Goal: Information Seeking & Learning: Learn about a topic

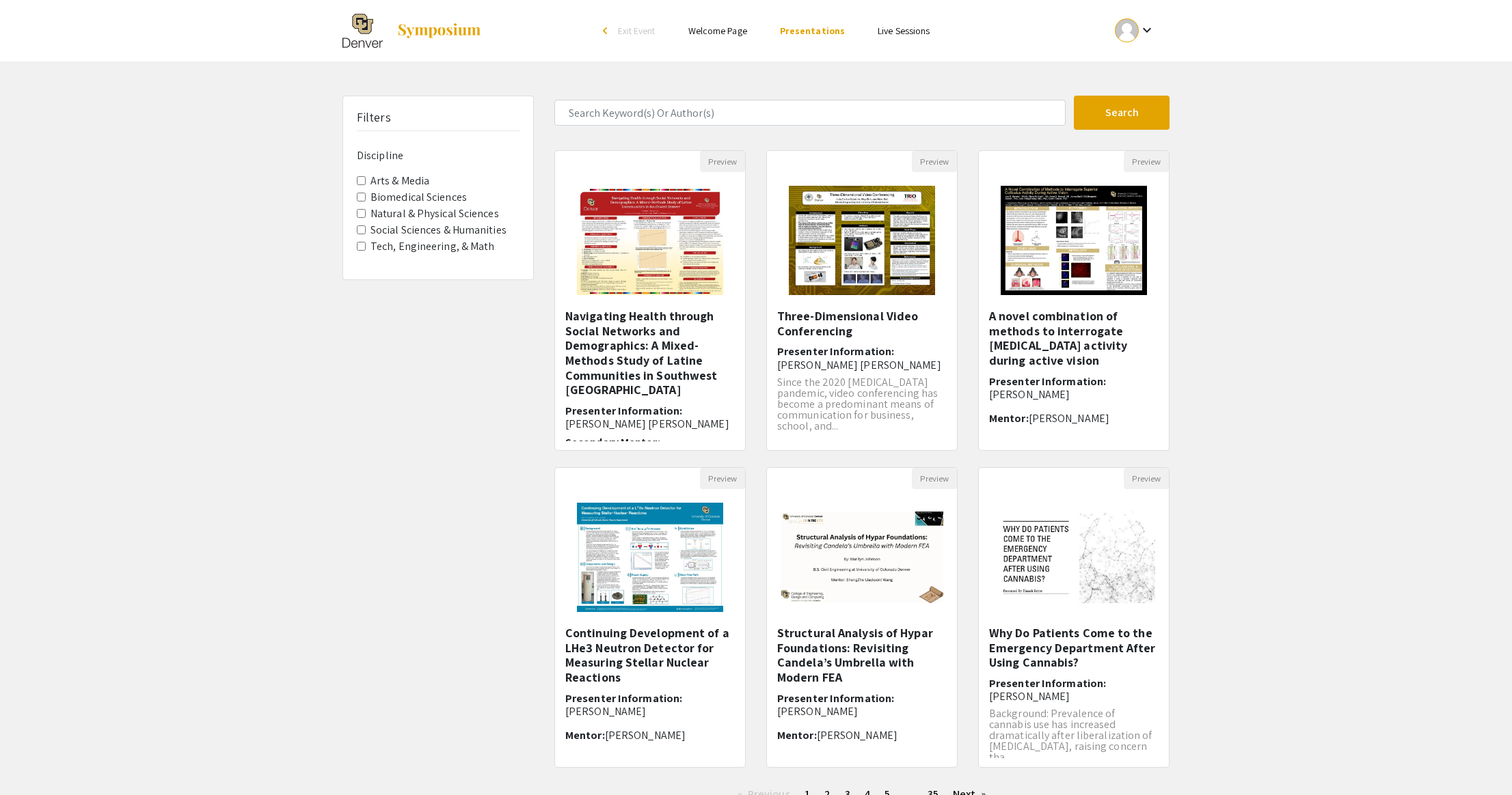
click at [363, 213] on Sciences "Natural & Physical Sciences" at bounding box center [361, 213] width 9 height 9
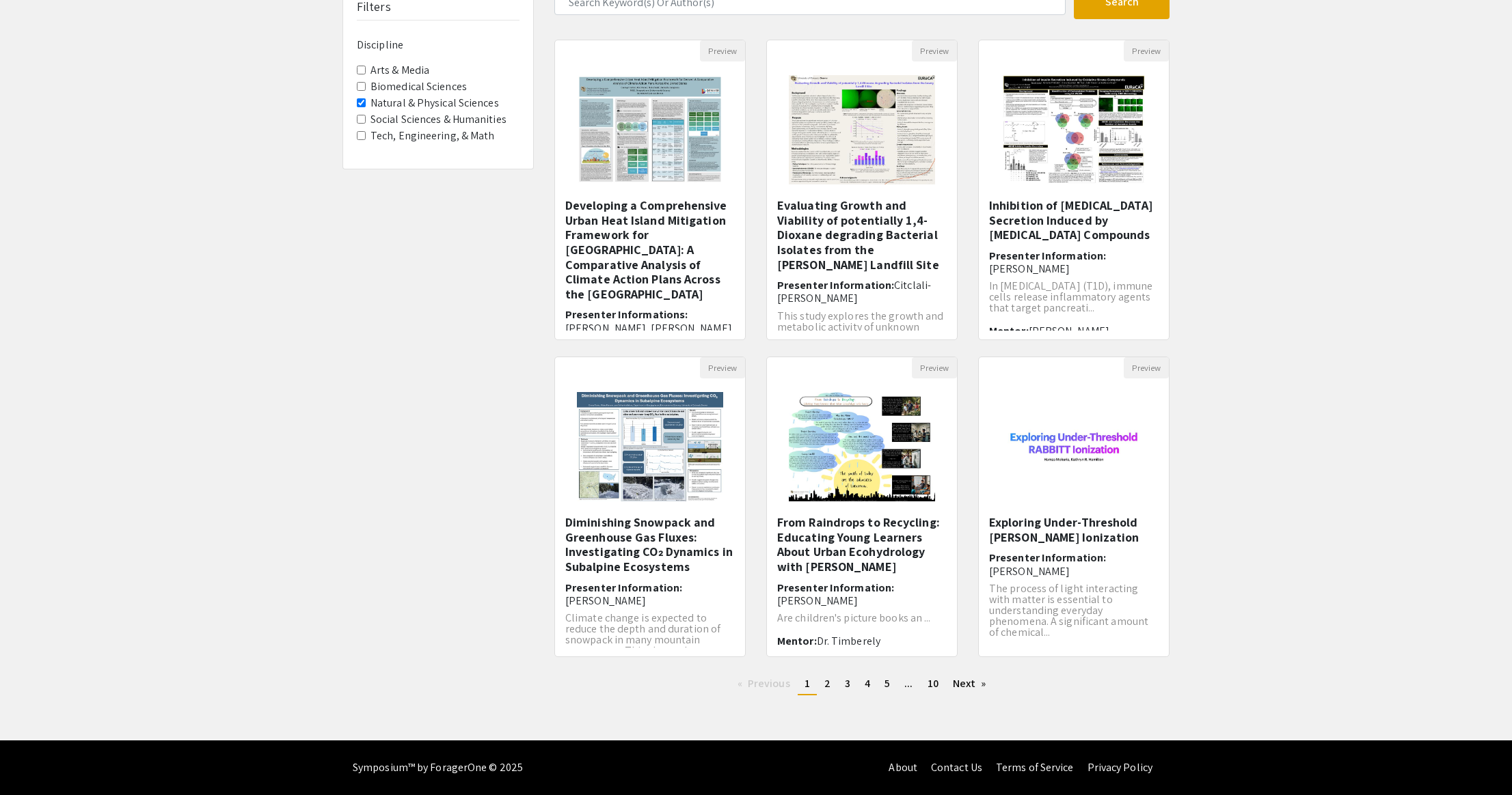
scroll to position [110, 0]
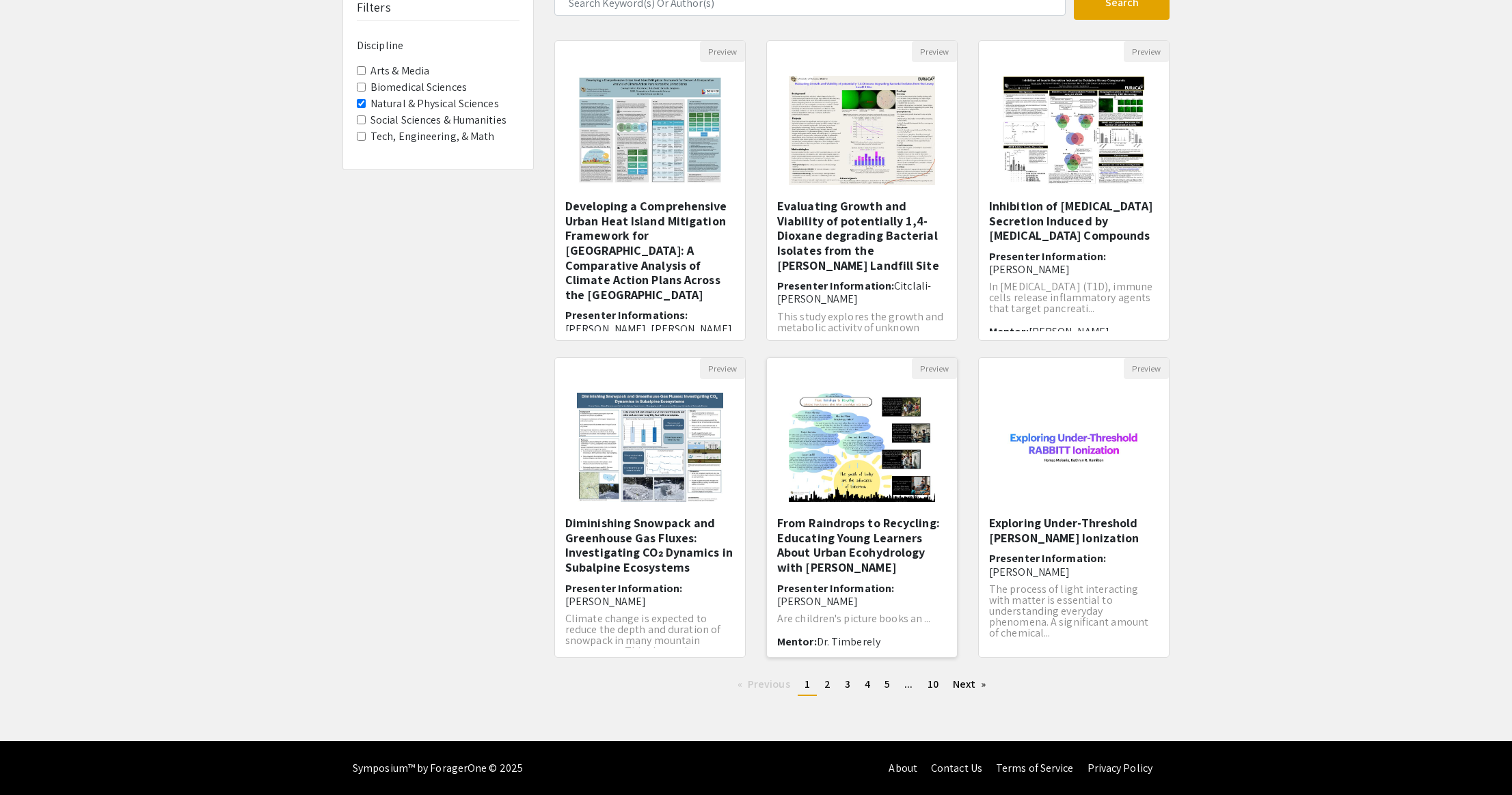
click at [881, 465] on img at bounding box center [861, 447] width 173 height 136
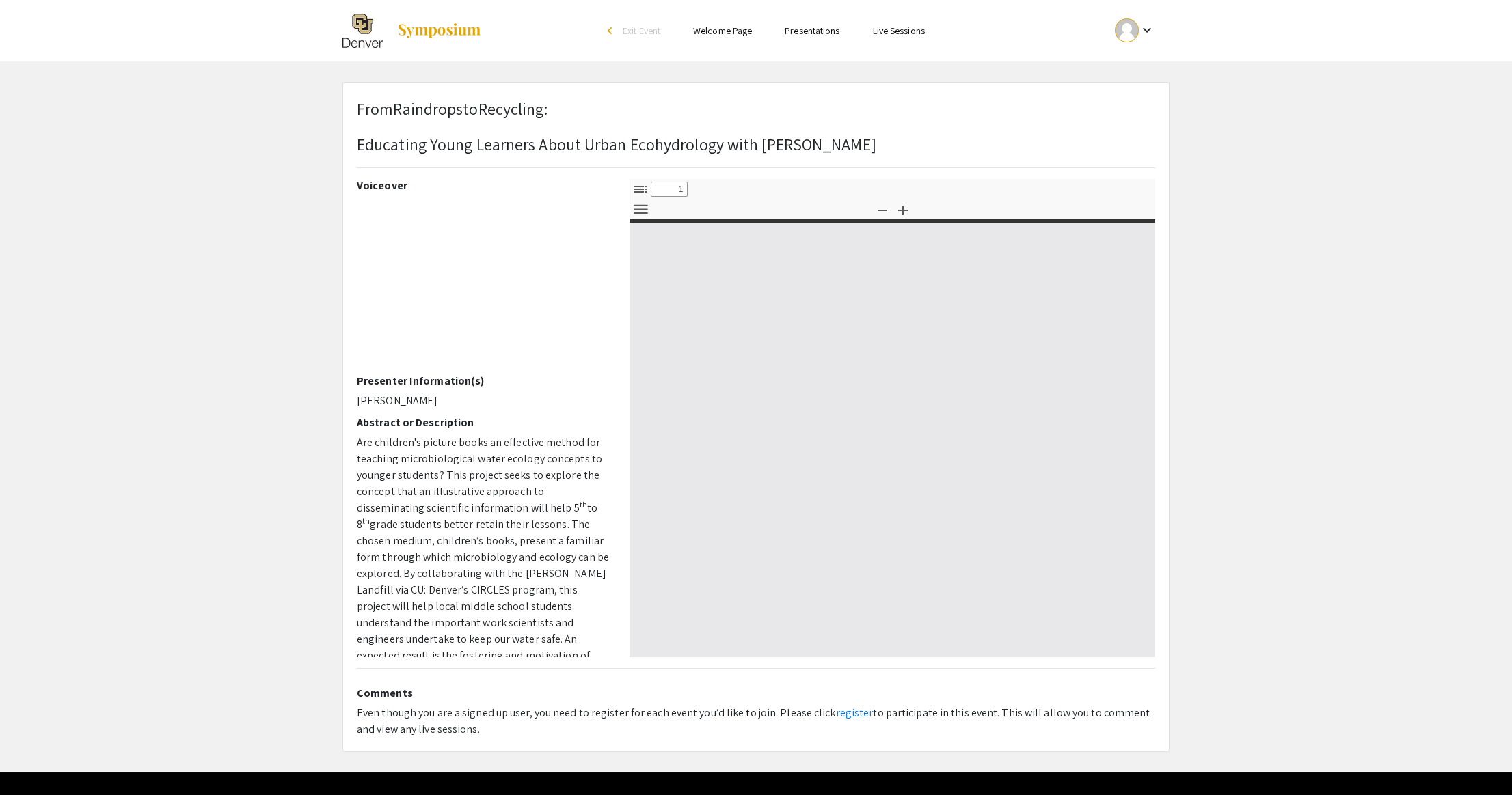
select select "custom"
type input "0"
select select "custom"
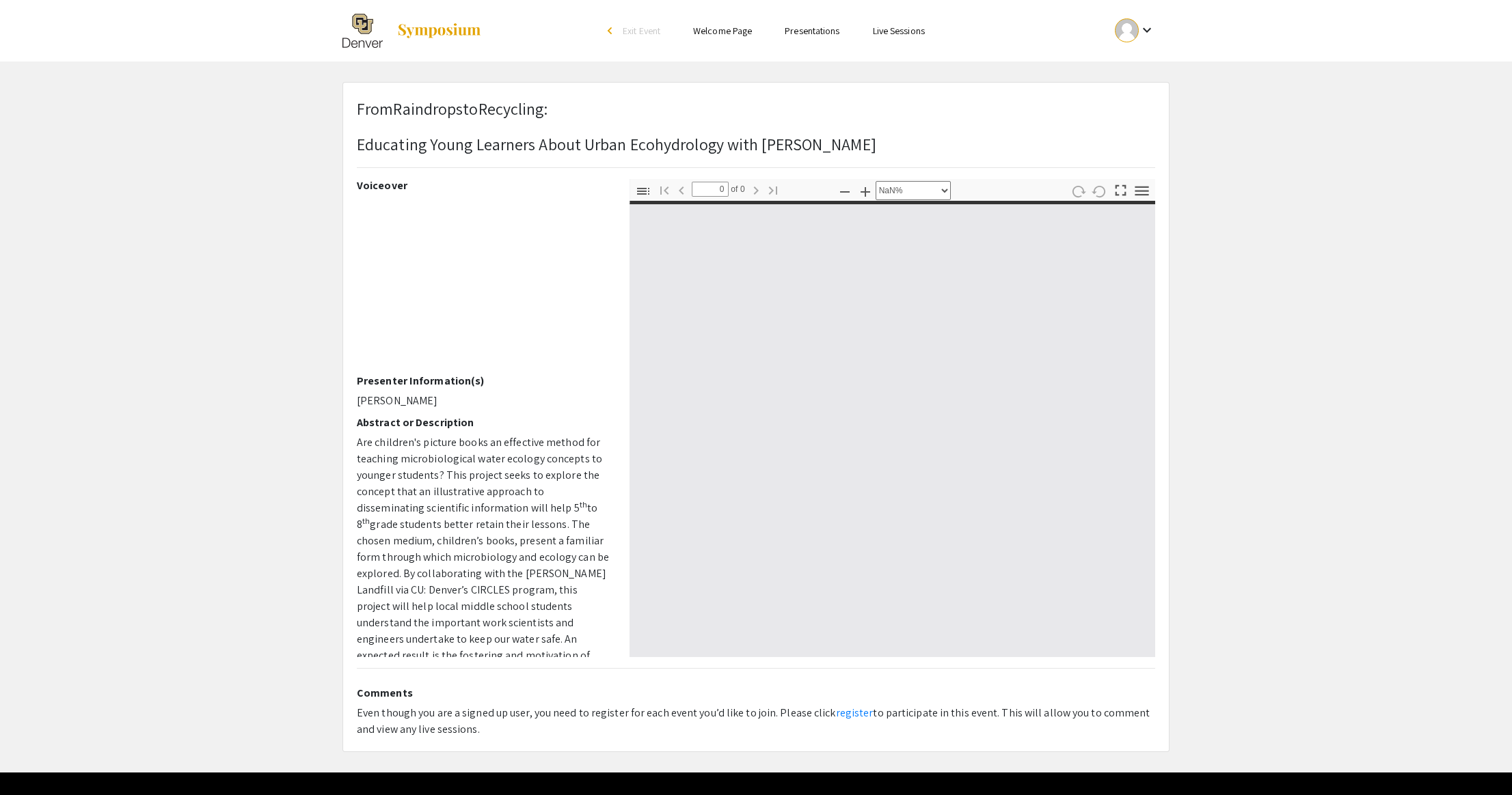
type input "1"
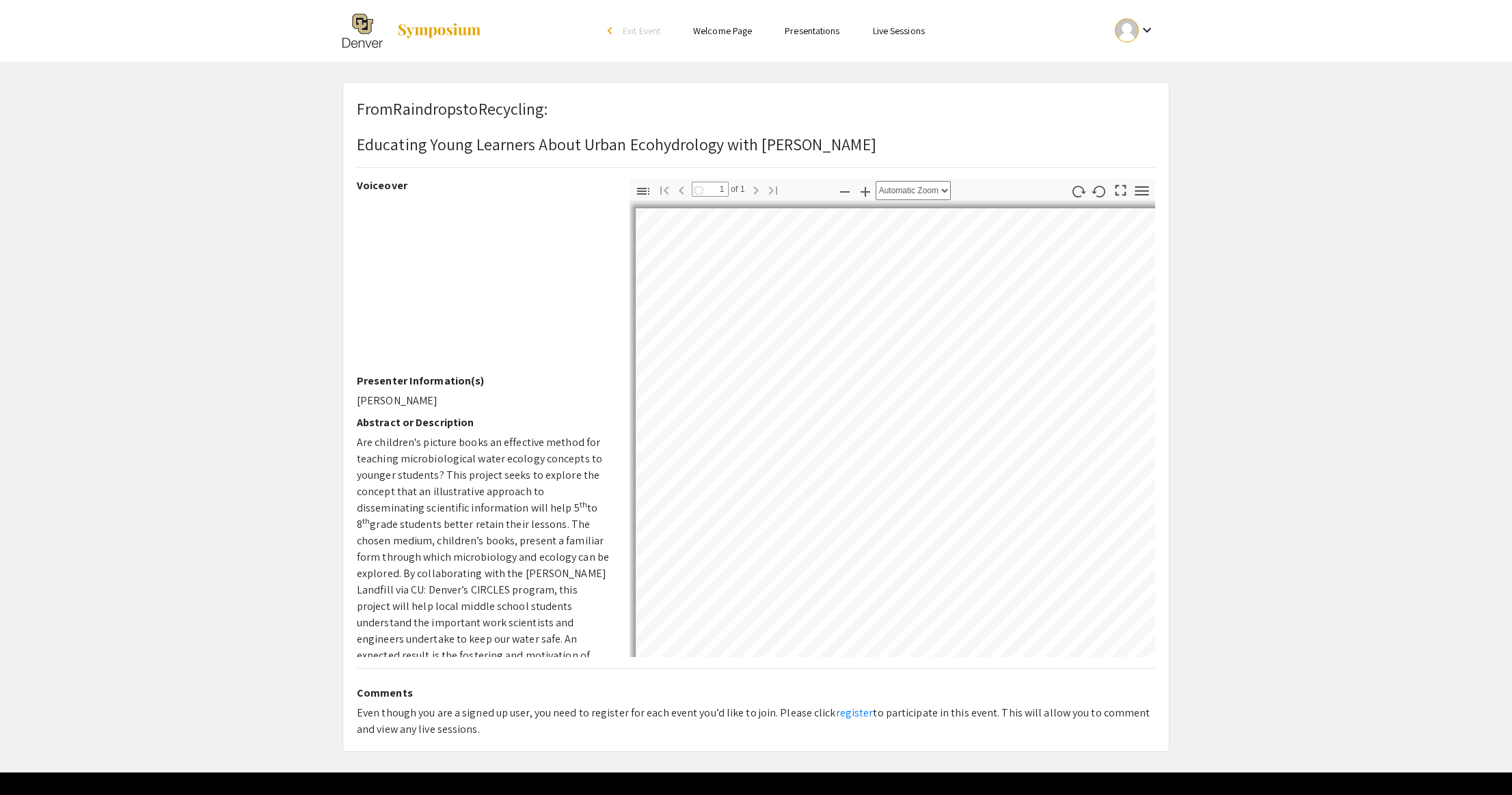
select select "auto"
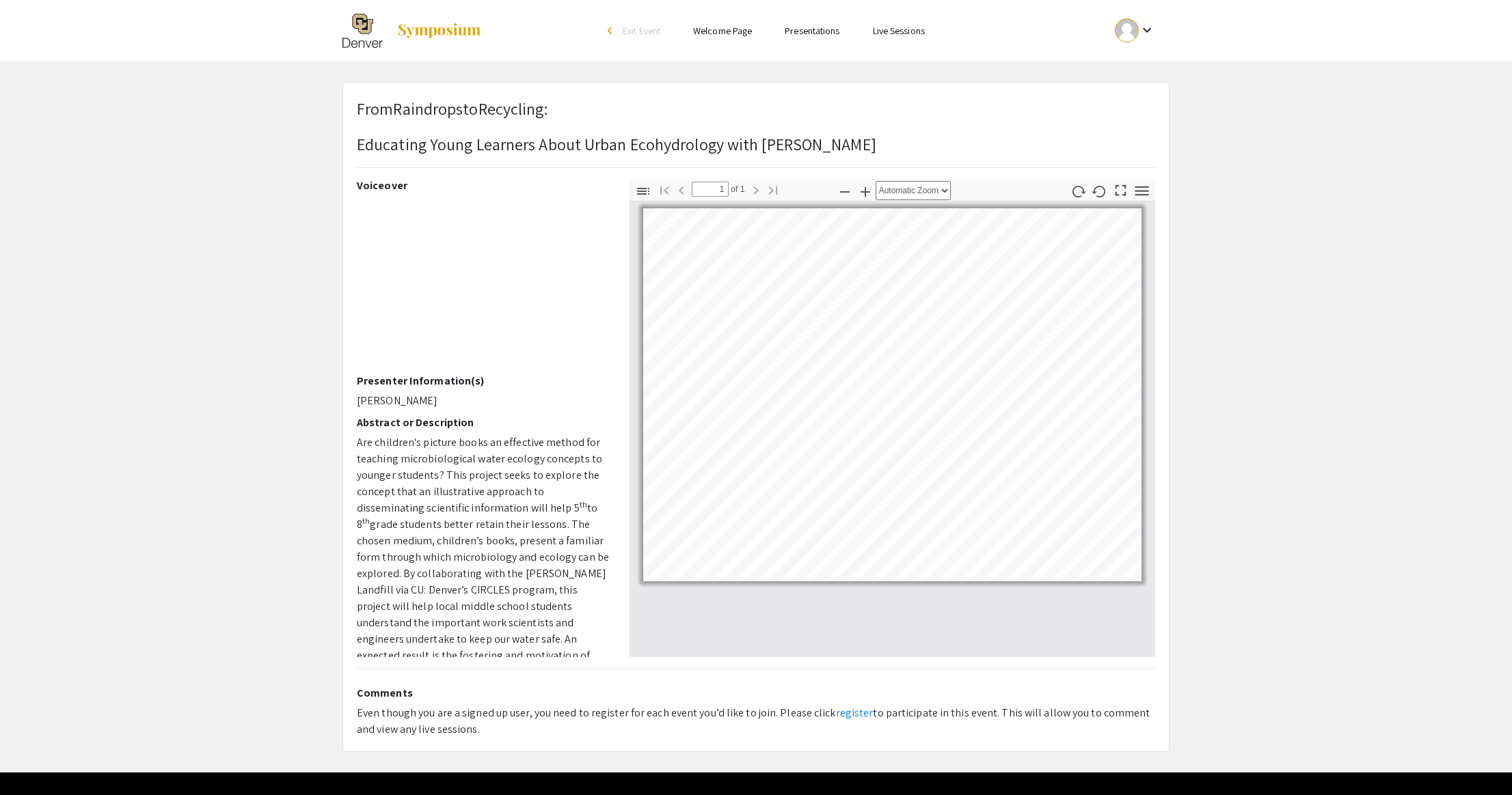
scroll to position [32, 0]
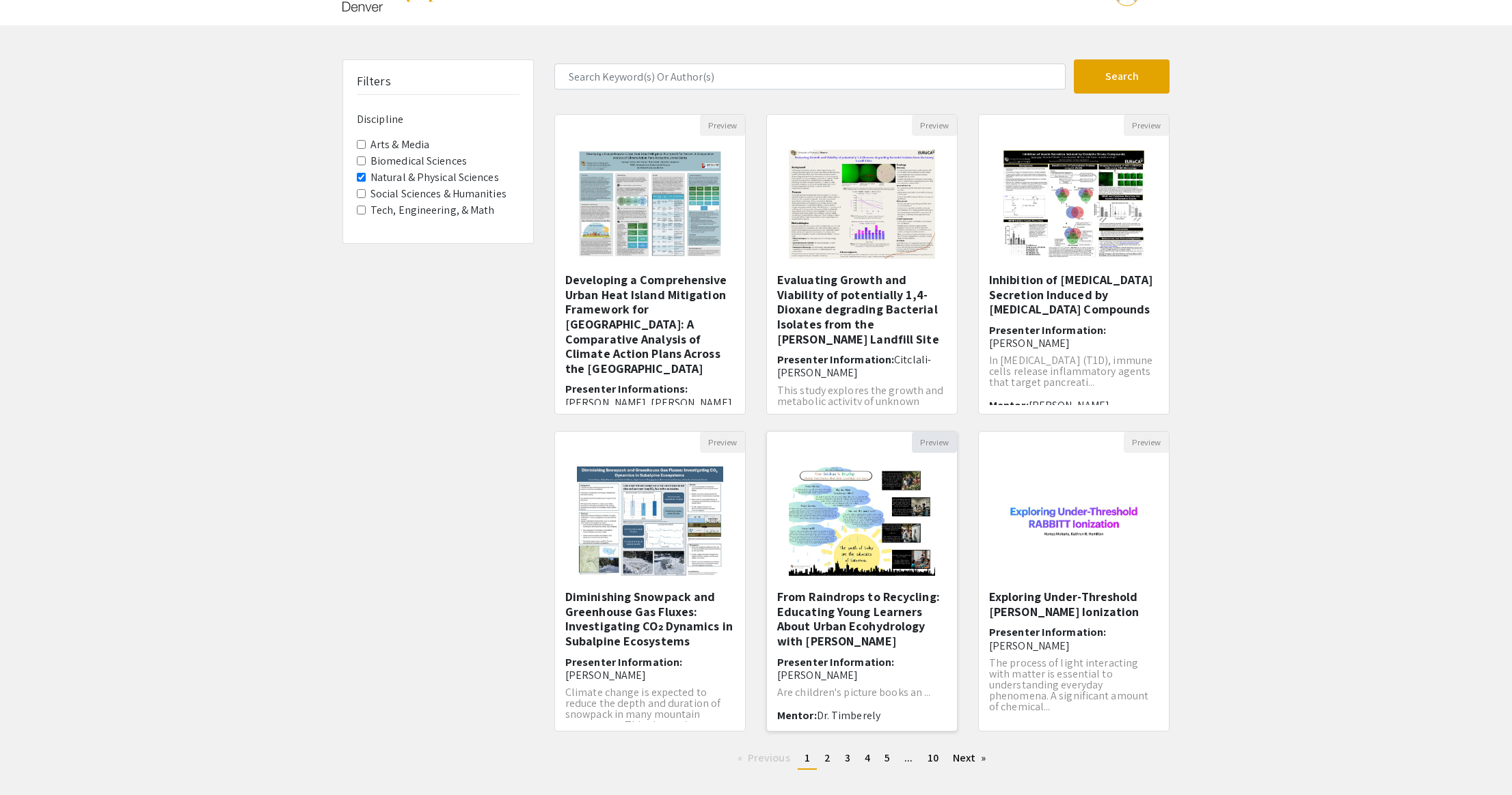
scroll to position [110, 0]
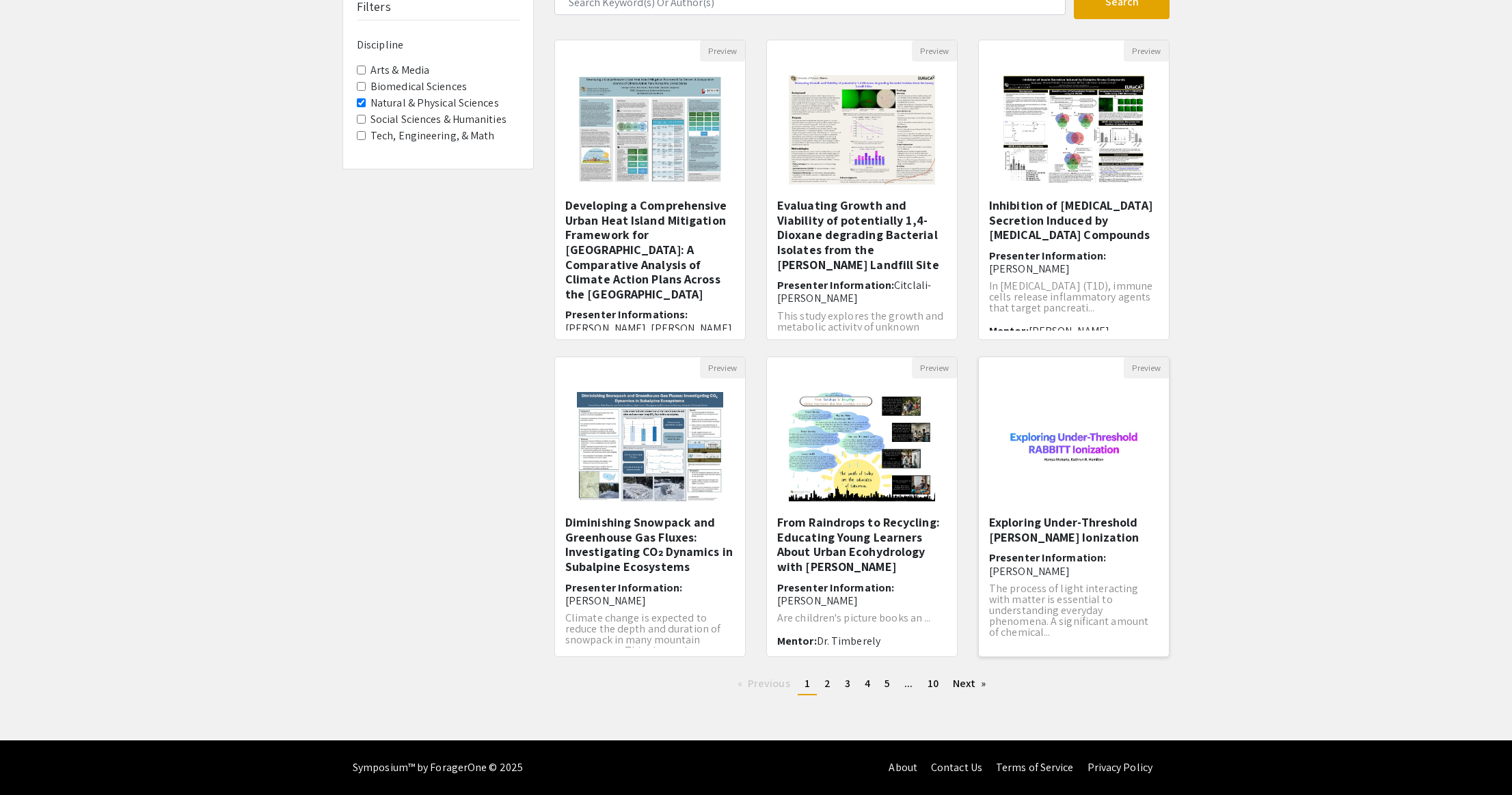
click at [1078, 457] on img "Open Presentation <p>Exploring Under-Threshold RABBITT Ionization</p>" at bounding box center [1073, 446] width 173 height 136
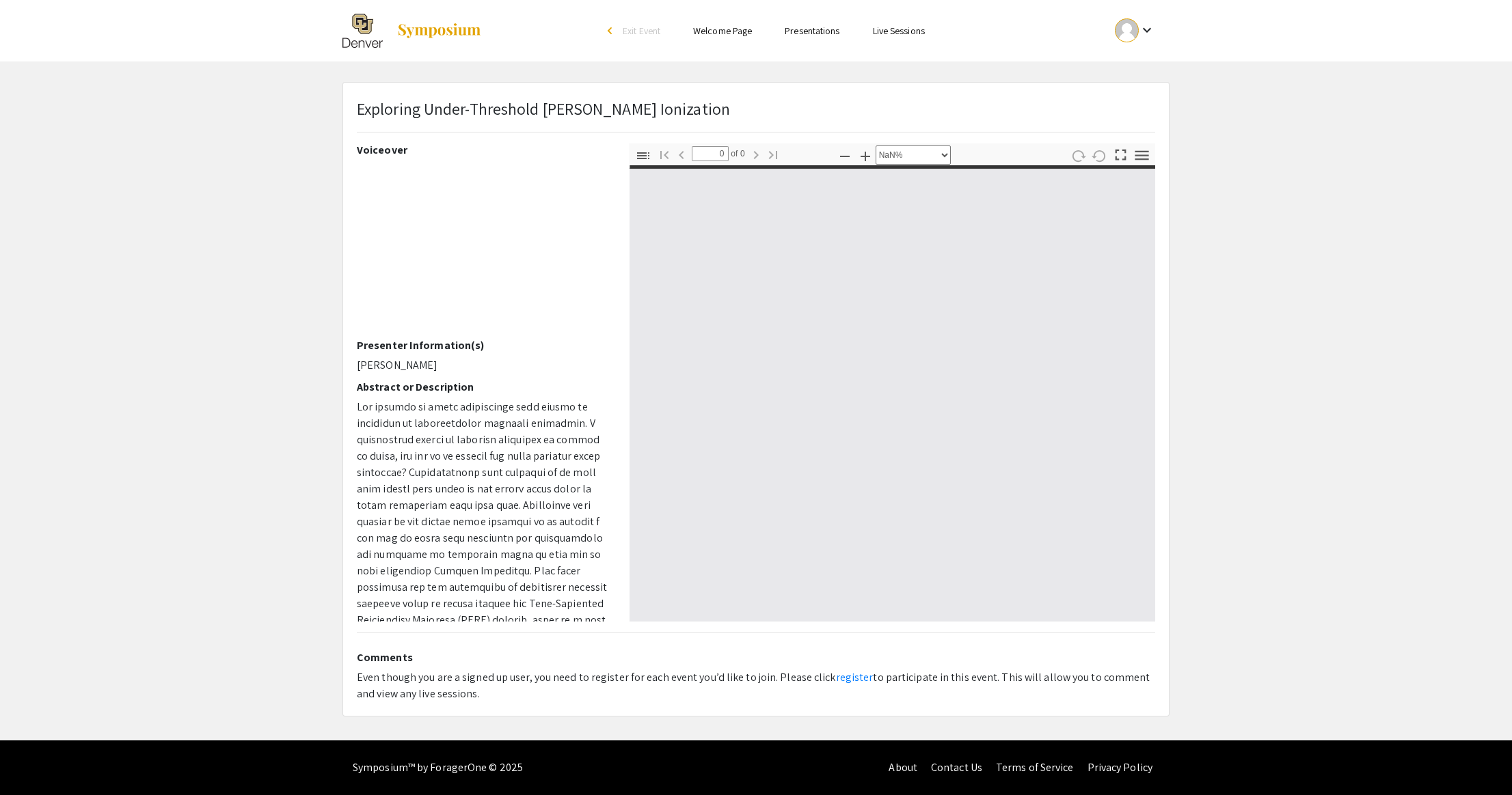
select select "auto"
type input "1"
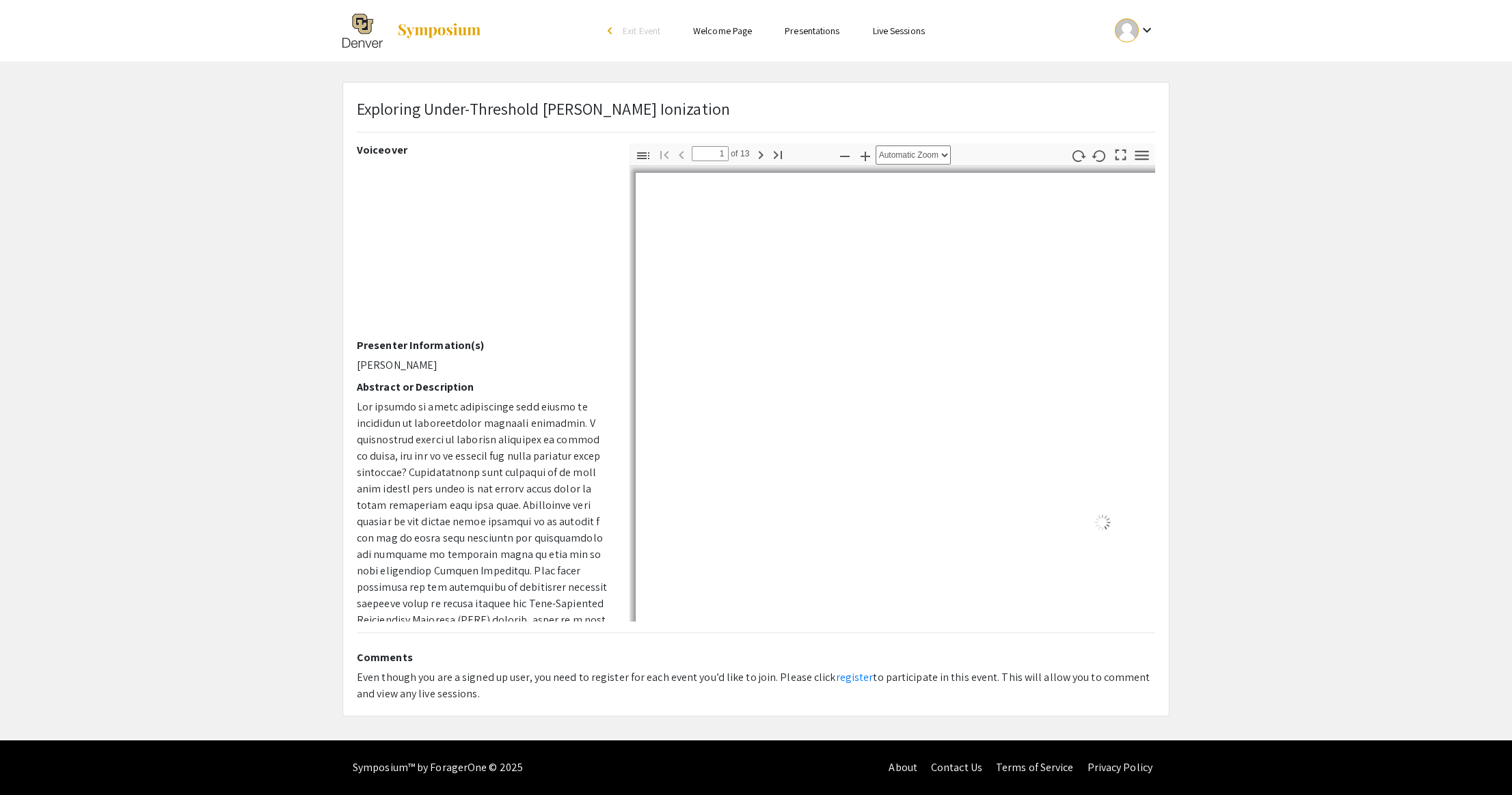
select select "auto"
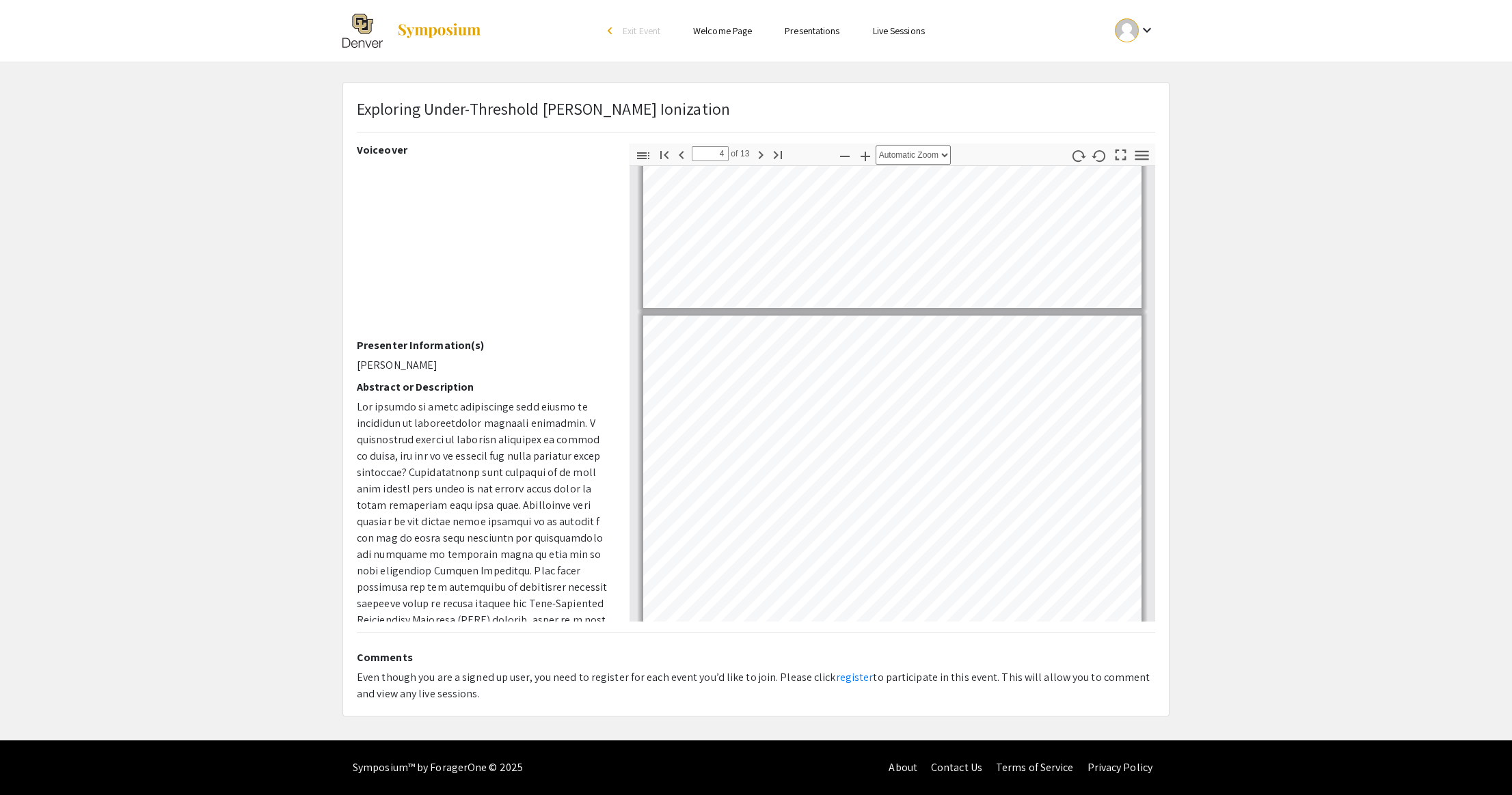
scroll to position [468, 0]
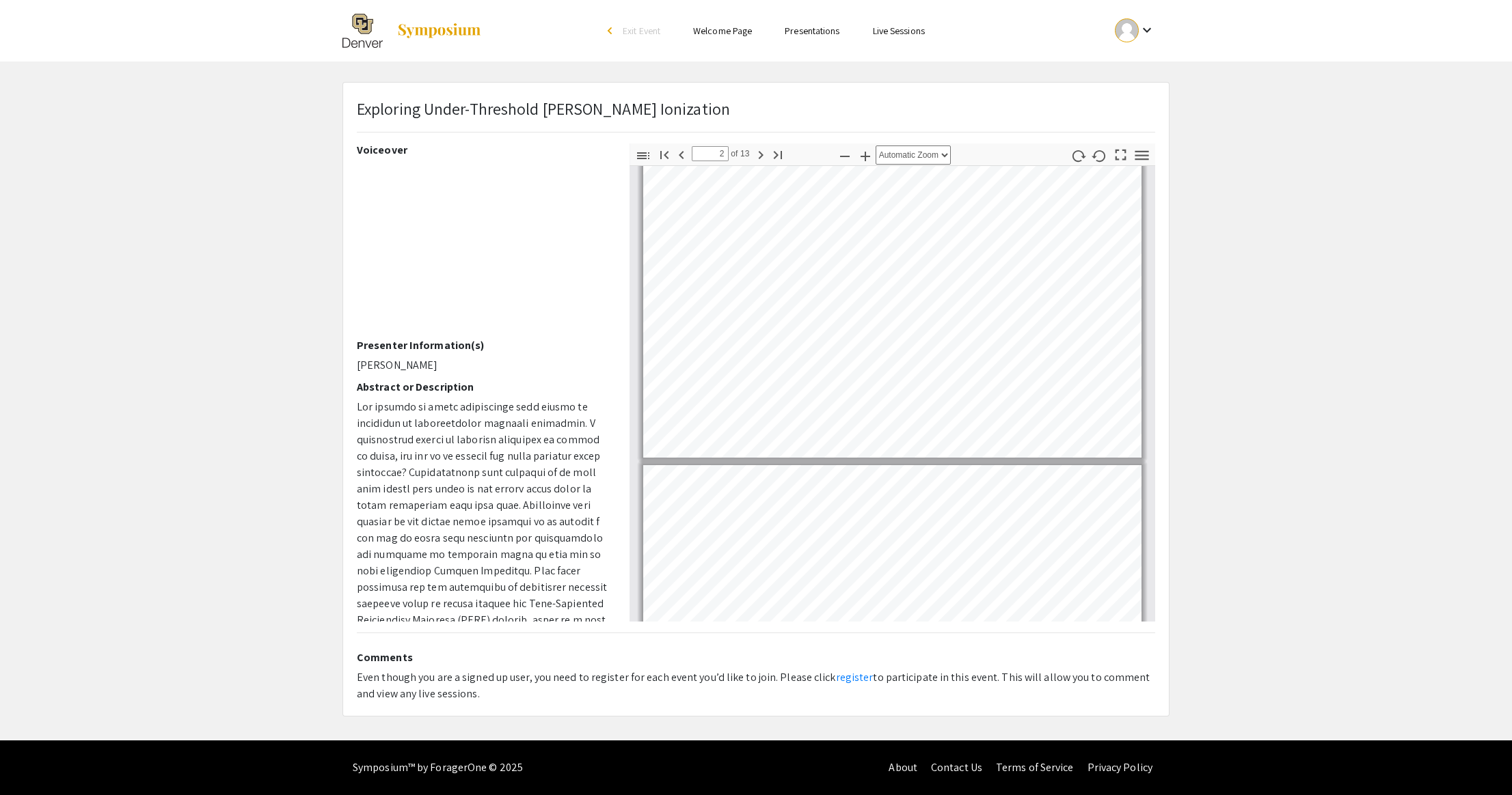
type input "1"
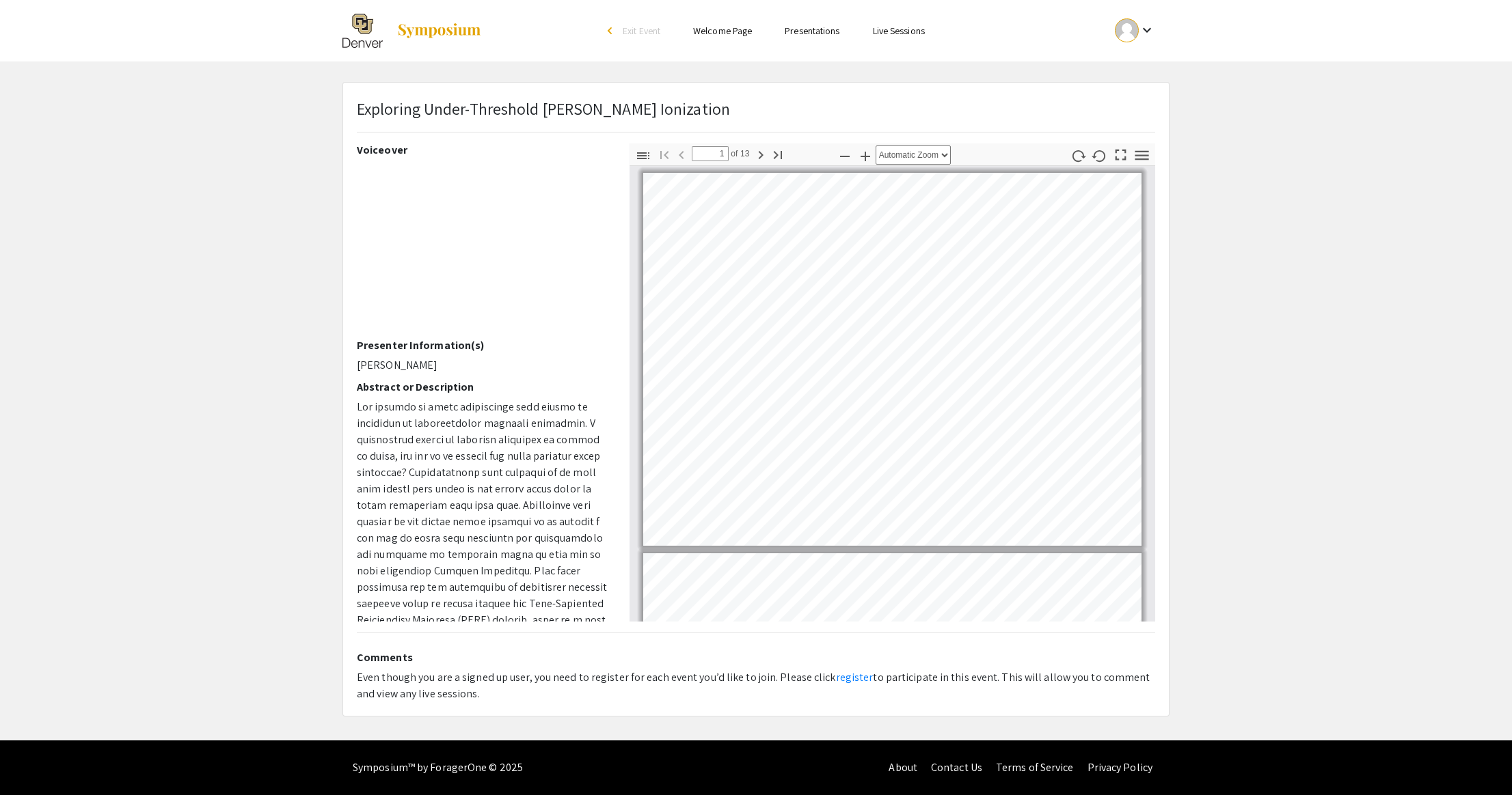
scroll to position [302, 0]
